Goal: Complete application form

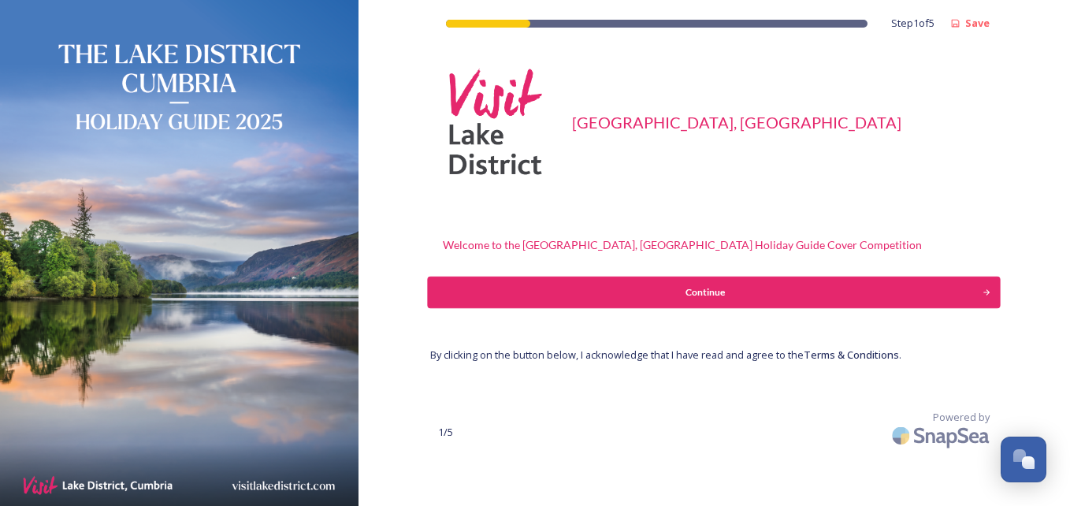
click at [835, 288] on div "Continue" at bounding box center [706, 292] width 538 height 14
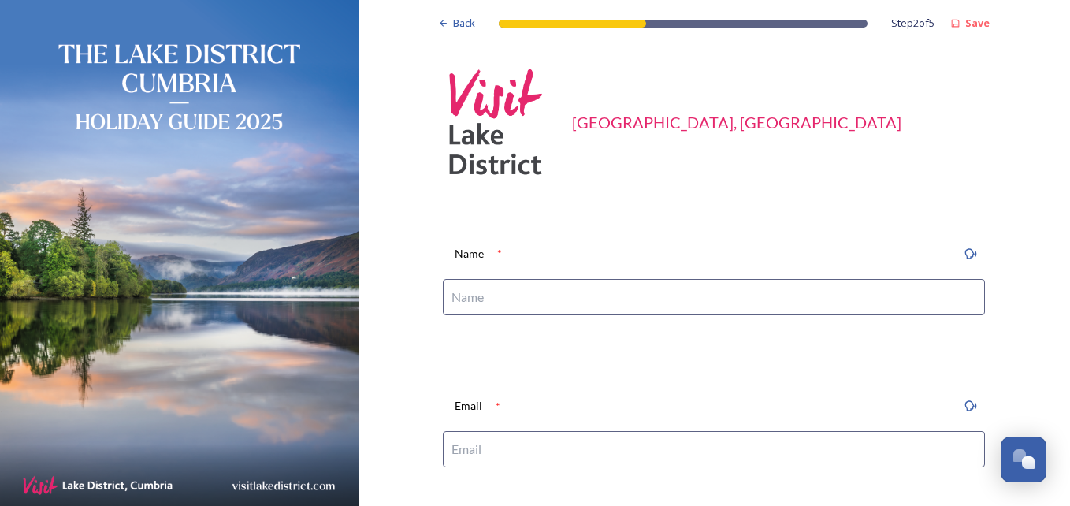
click at [551, 296] on input at bounding box center [714, 297] width 542 height 36
type input "[PERSON_NAME]"
click at [537, 446] on input at bounding box center [714, 449] width 542 height 36
type input "[EMAIL_ADDRESS][DOMAIN_NAME]"
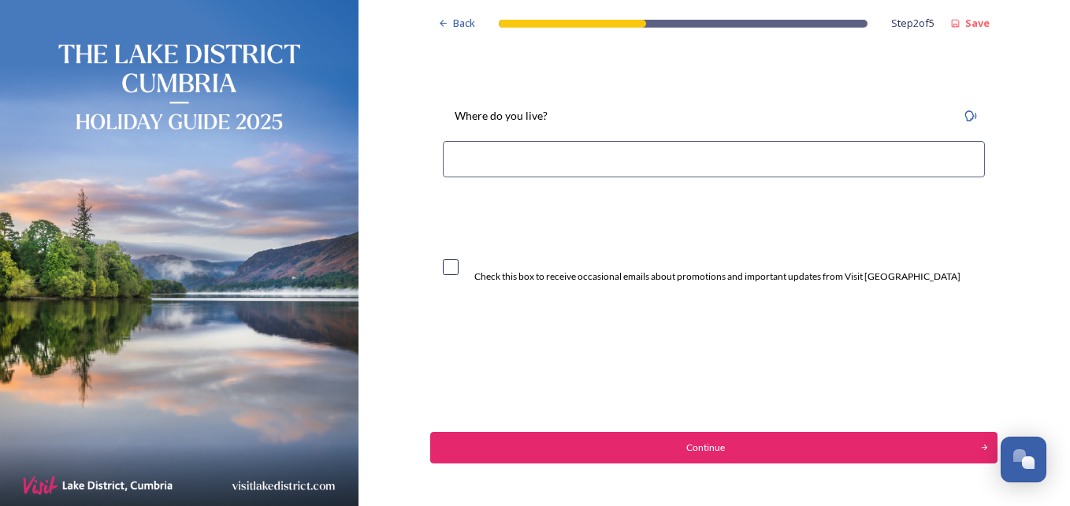
click at [474, 168] on input at bounding box center [714, 159] width 542 height 36
type input "lancaster [GEOGRAPHIC_DATA]"
click at [452, 265] on input "checkbox" at bounding box center [451, 267] width 16 height 16
checkbox input "true"
click at [495, 444] on div "Continue" at bounding box center [706, 448] width 538 height 14
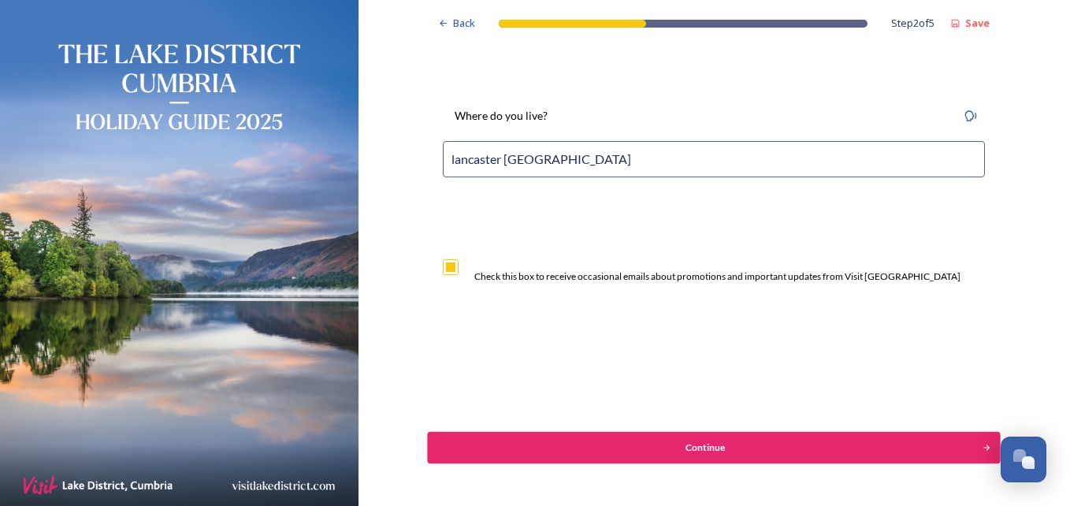
scroll to position [0, 0]
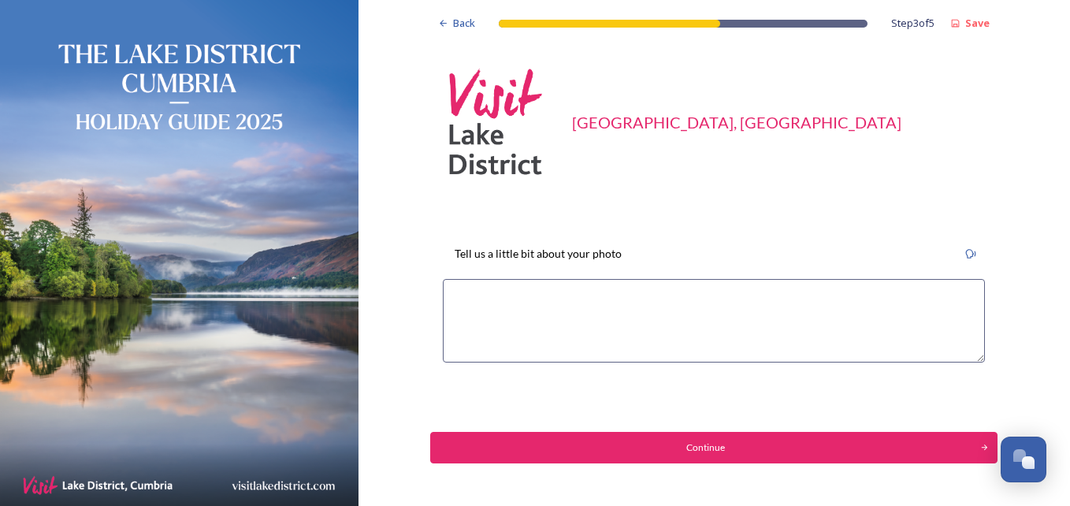
click at [463, 293] on textarea at bounding box center [714, 321] width 542 height 84
type textarea "i"
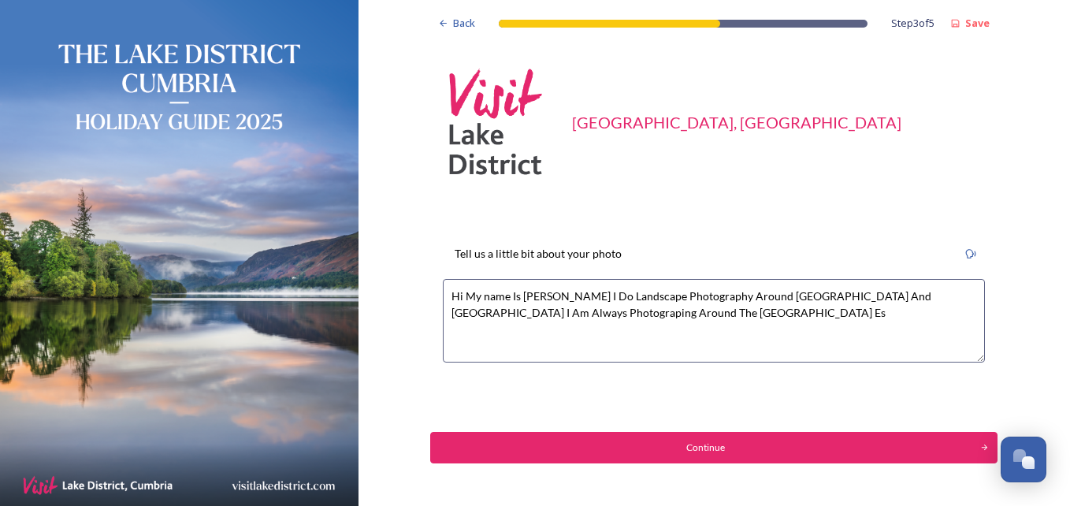
click at [511, 311] on textarea "Hi My name Is [PERSON_NAME] I Do Landscape Photography Around [GEOGRAPHIC_DATA]…" at bounding box center [714, 321] width 542 height 84
click at [686, 314] on textarea "Hi My name Is [PERSON_NAME] I Do Landscape Photography Around [GEOGRAPHIC_DATA]…" at bounding box center [714, 321] width 542 height 84
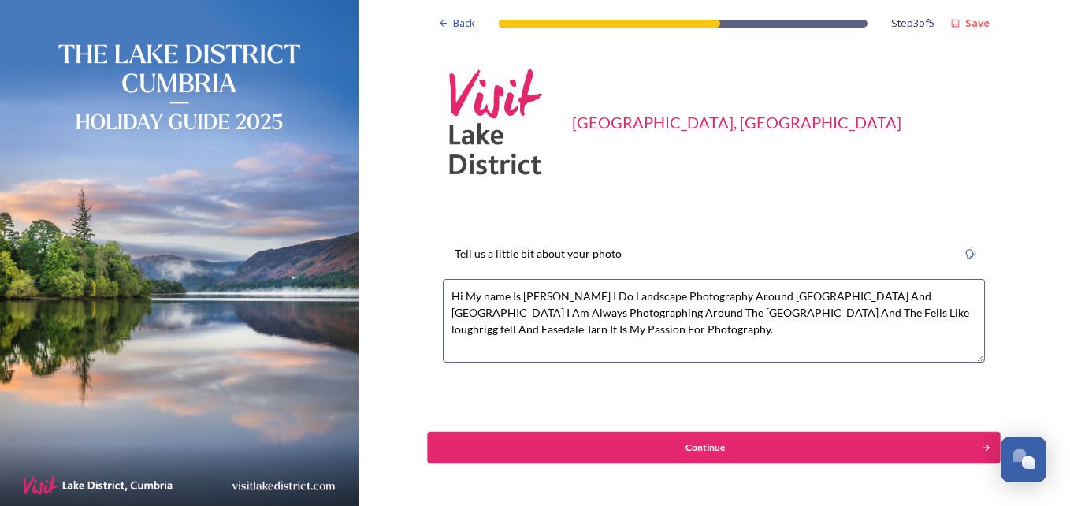
type textarea "Hi My name Is [PERSON_NAME] I Do Landscape Photography Around [GEOGRAPHIC_DATA]…"
click at [745, 453] on div "Continue" at bounding box center [706, 448] width 538 height 14
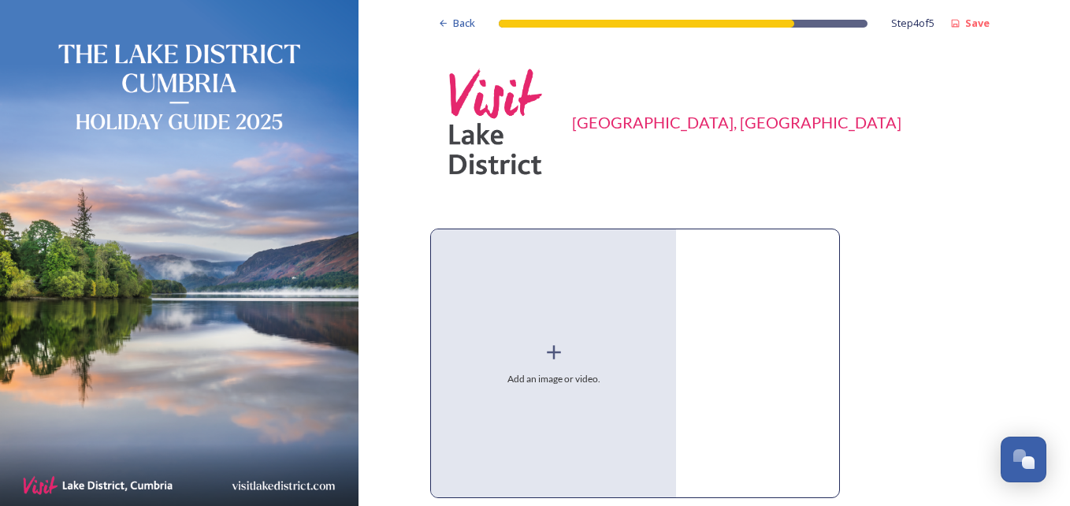
click at [567, 387] on div "Add an image or video." at bounding box center [553, 363] width 245 height 268
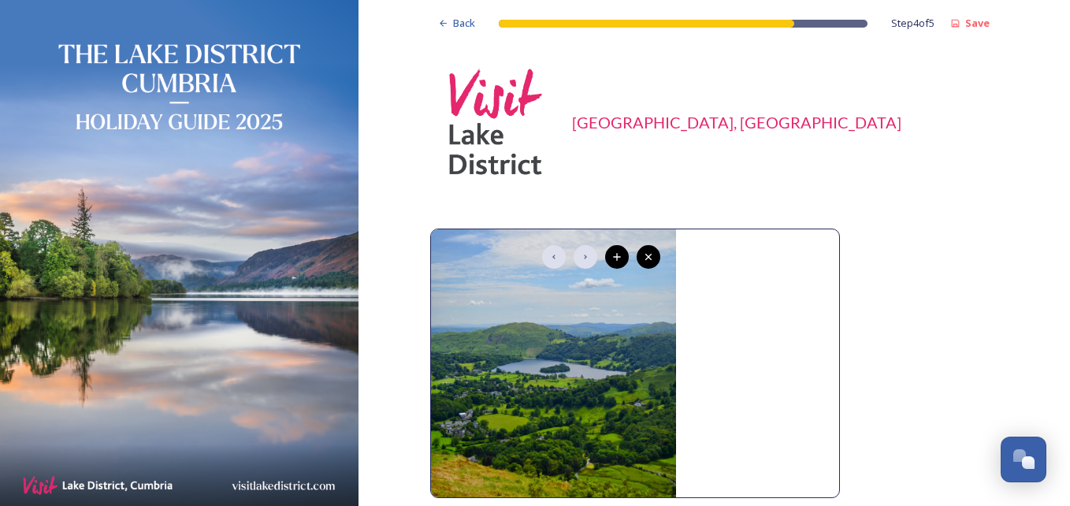
click at [783, 339] on div at bounding box center [750, 360] width 132 height 227
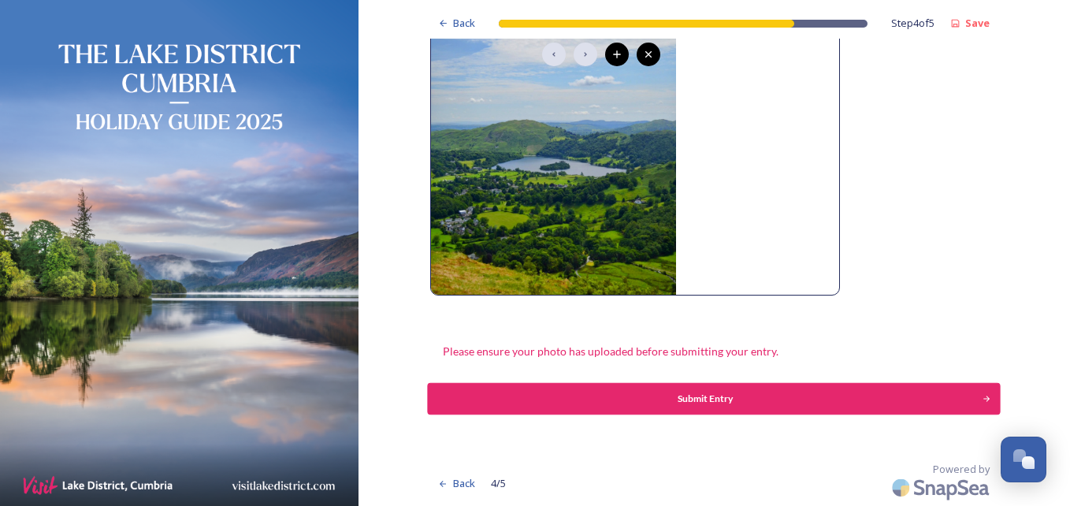
click at [844, 397] on div "Submit Entry" at bounding box center [706, 399] width 538 height 14
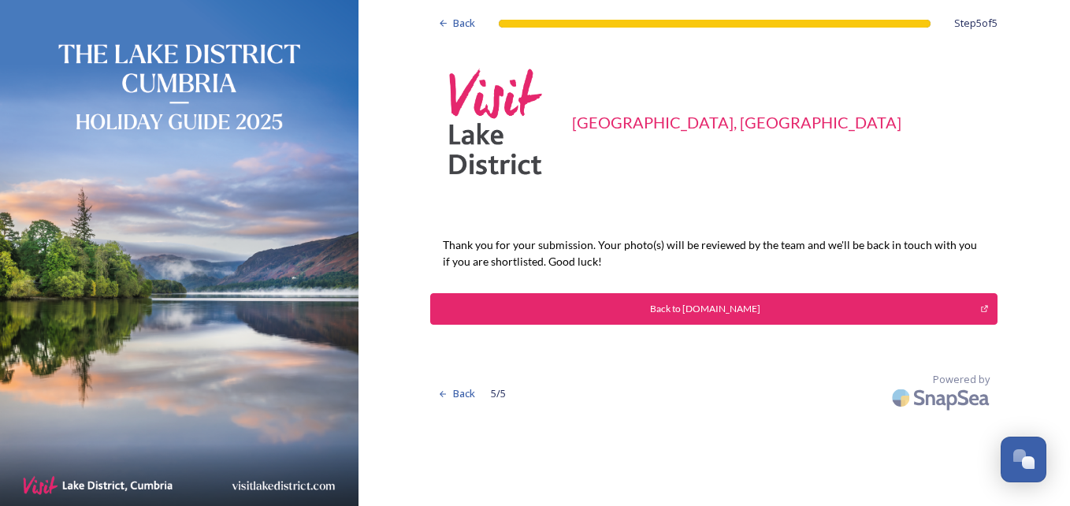
click at [701, 299] on button "Back to [DOMAIN_NAME]" at bounding box center [713, 309] width 567 height 32
